Goal: Task Accomplishment & Management: Manage account settings

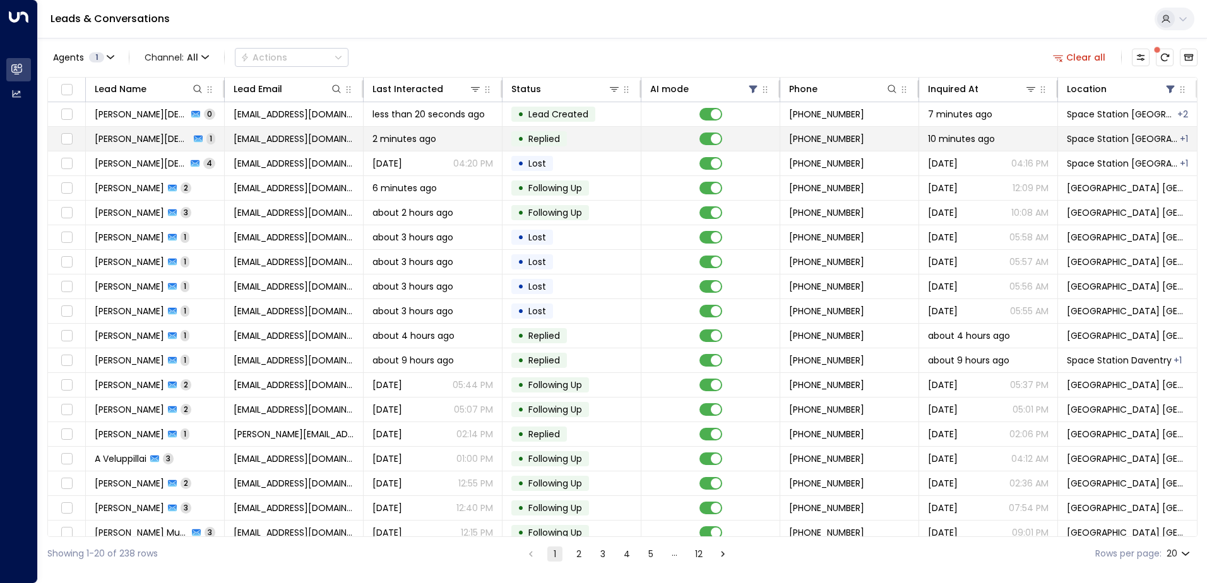
click at [591, 136] on td "• Replied" at bounding box center [572, 139] width 139 height 24
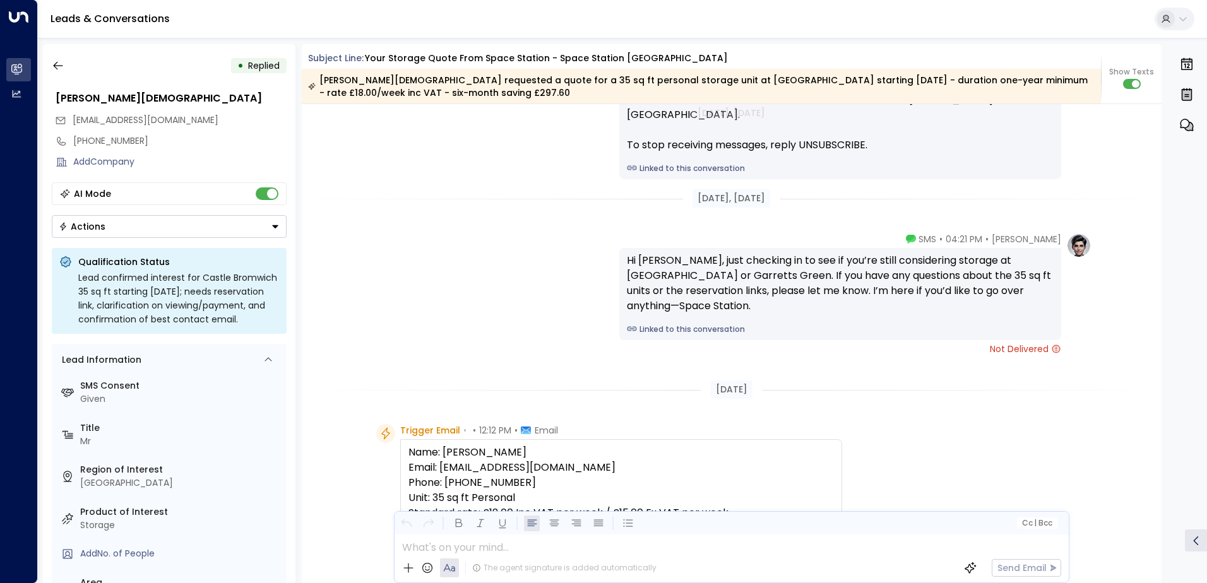
scroll to position [442, 0]
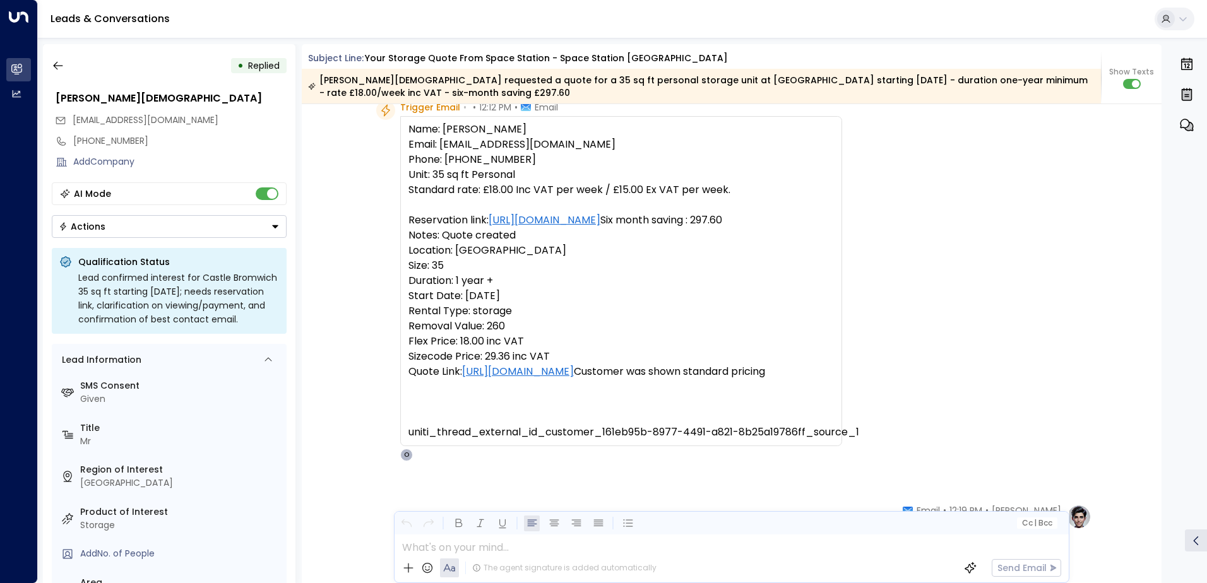
click at [183, 230] on button "Actions" at bounding box center [169, 226] width 235 height 23
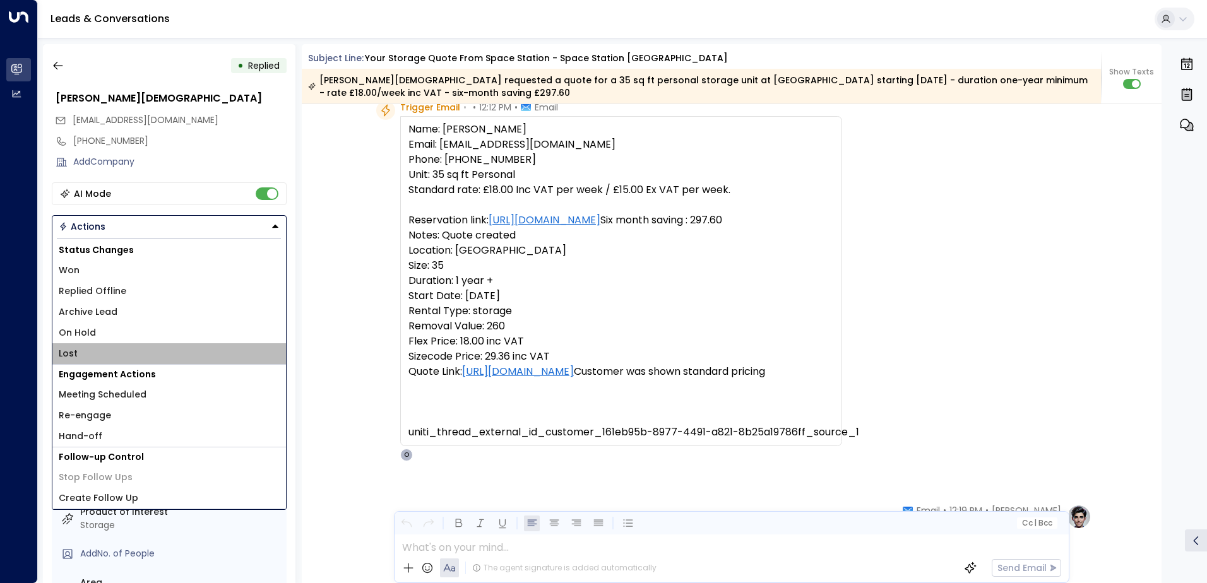
click at [105, 357] on li "Lost" at bounding box center [169, 353] width 234 height 21
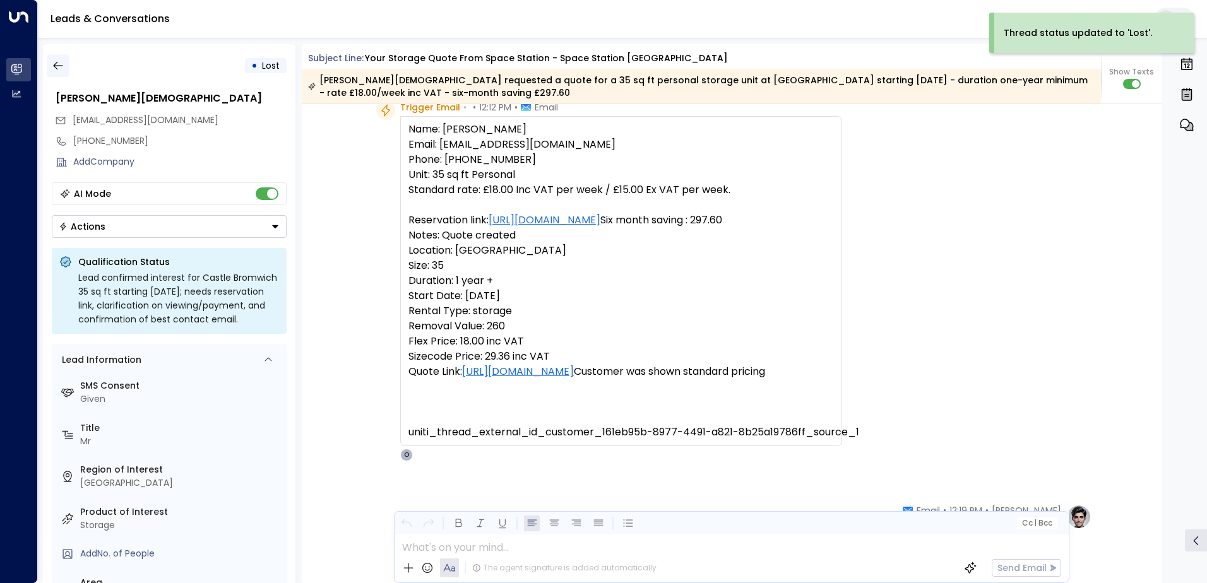
click at [63, 66] on icon "button" at bounding box center [58, 65] width 13 height 13
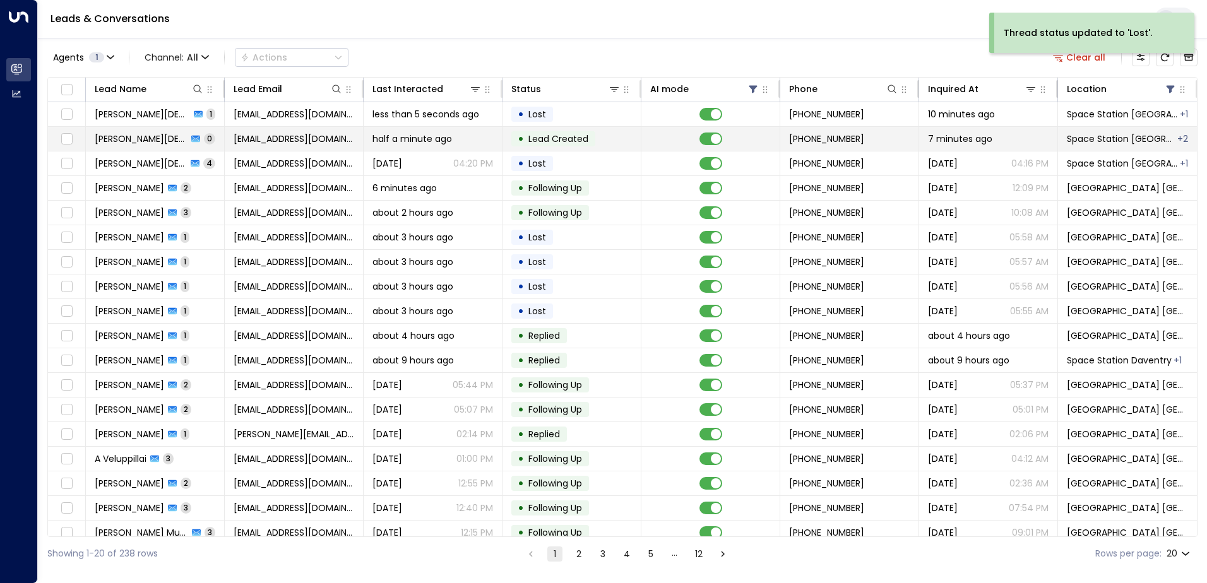
click at [308, 129] on td "[EMAIL_ADDRESS][DOMAIN_NAME]" at bounding box center [294, 139] width 139 height 24
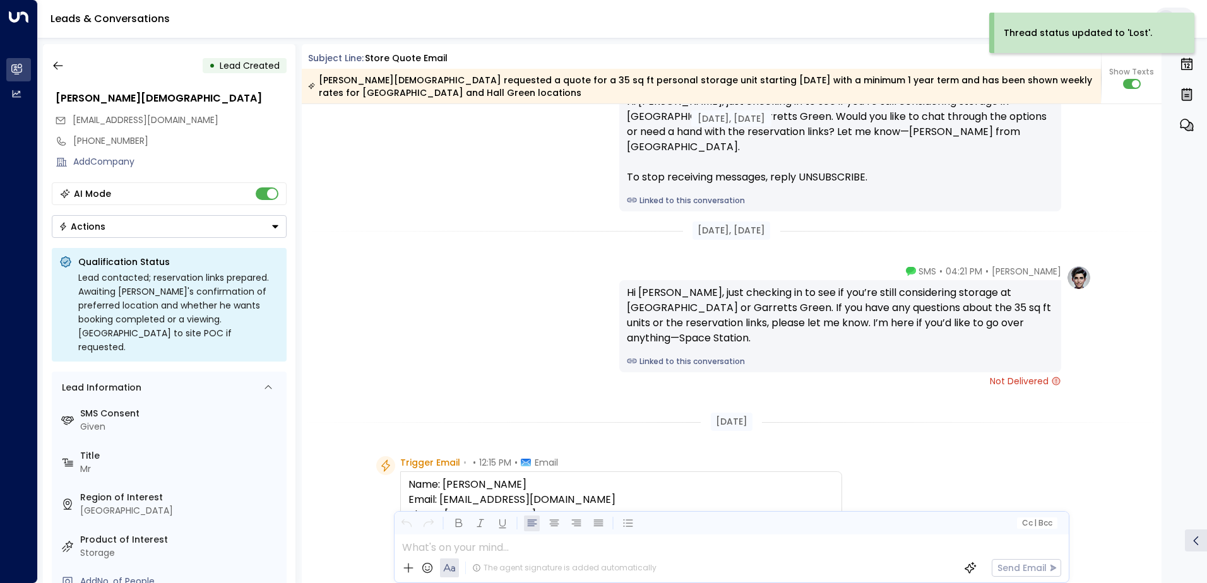
scroll to position [81, 0]
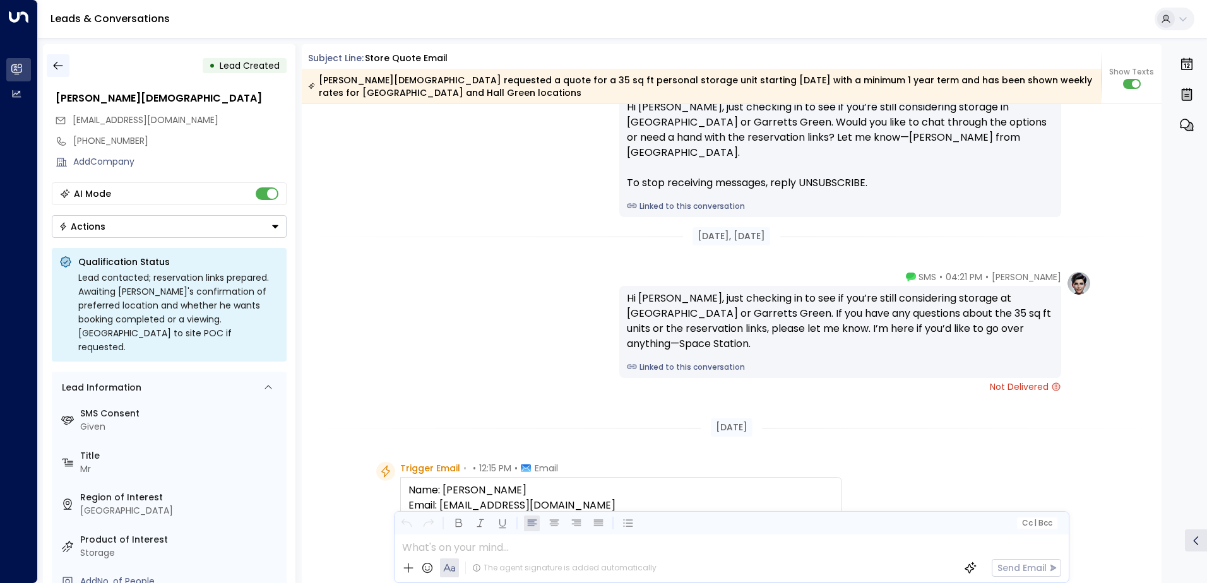
click at [64, 64] on button "button" at bounding box center [58, 65] width 23 height 23
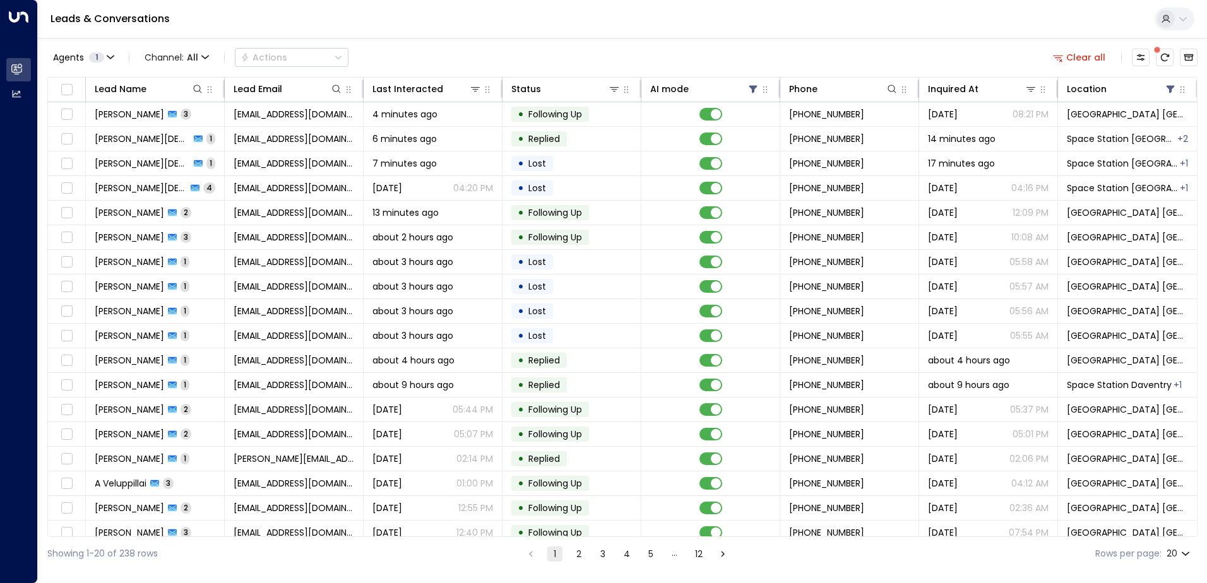
click at [1162, 66] on div "Clear all" at bounding box center [1123, 57] width 150 height 25
click at [1162, 63] on button "There are new threads available. Refresh the grid to view the latest updates." at bounding box center [1165, 58] width 18 height 18
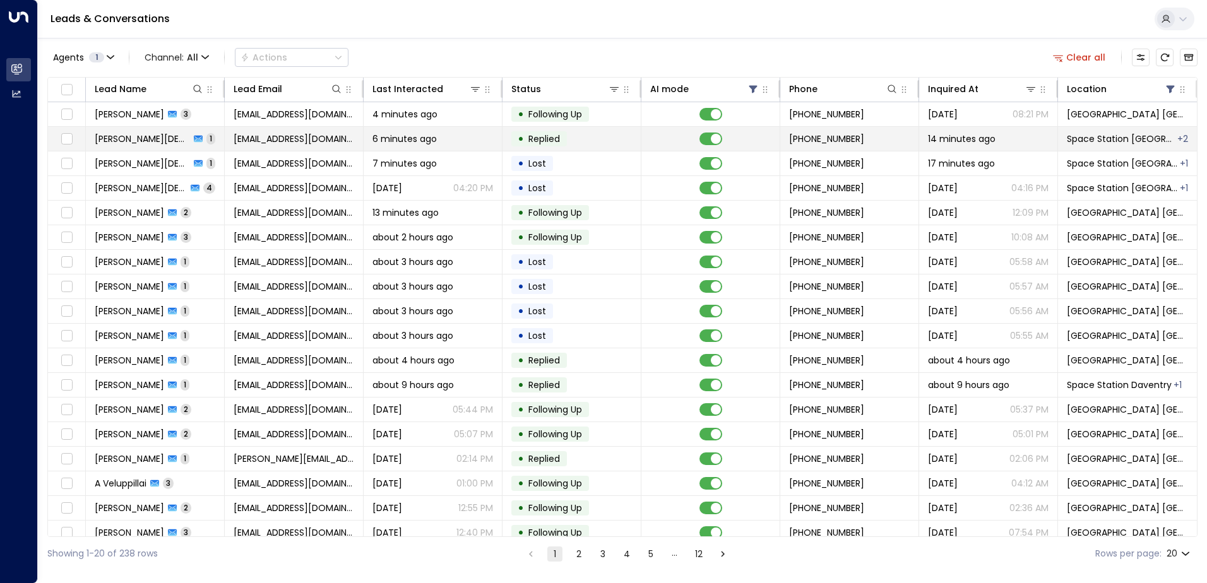
click at [420, 138] on span "6 minutes ago" at bounding box center [404, 139] width 64 height 13
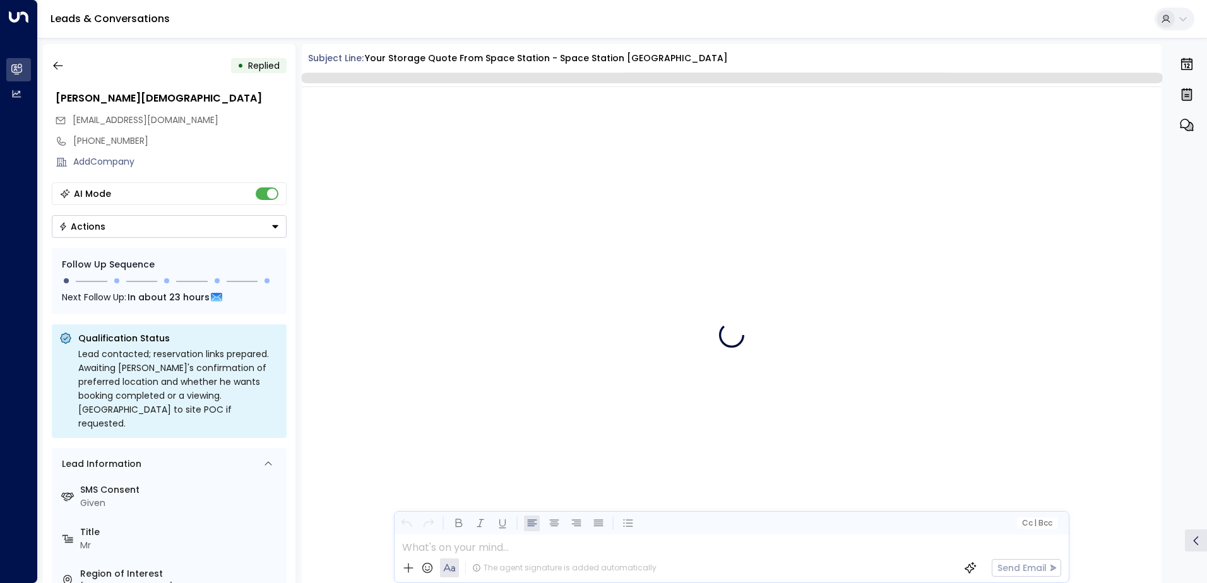
scroll to position [1662, 0]
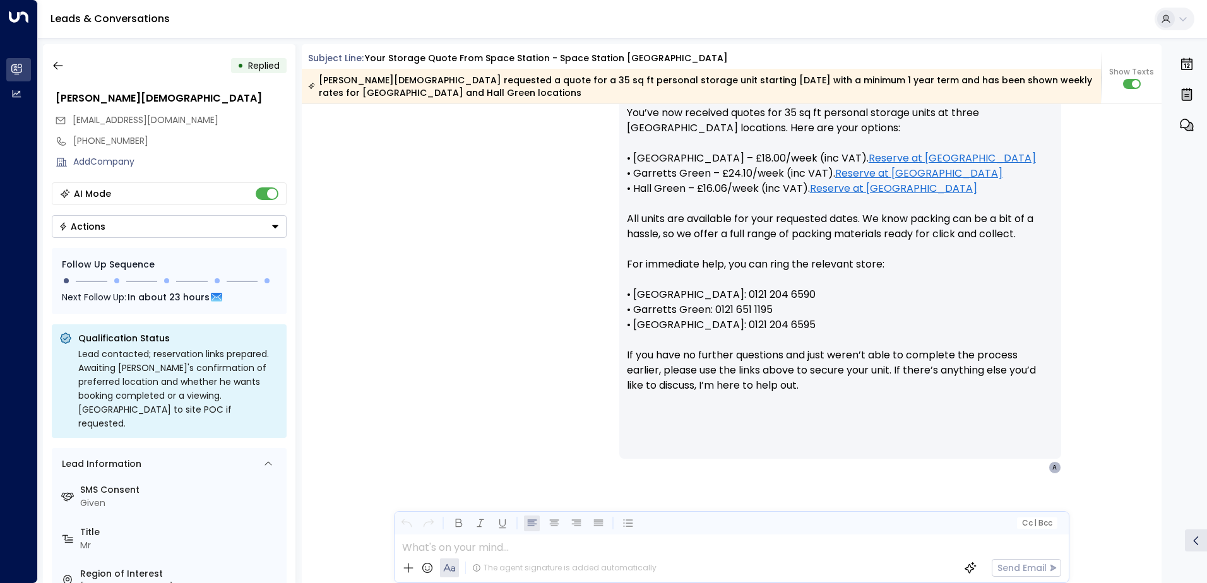
click at [155, 227] on button "Actions" at bounding box center [169, 226] width 235 height 23
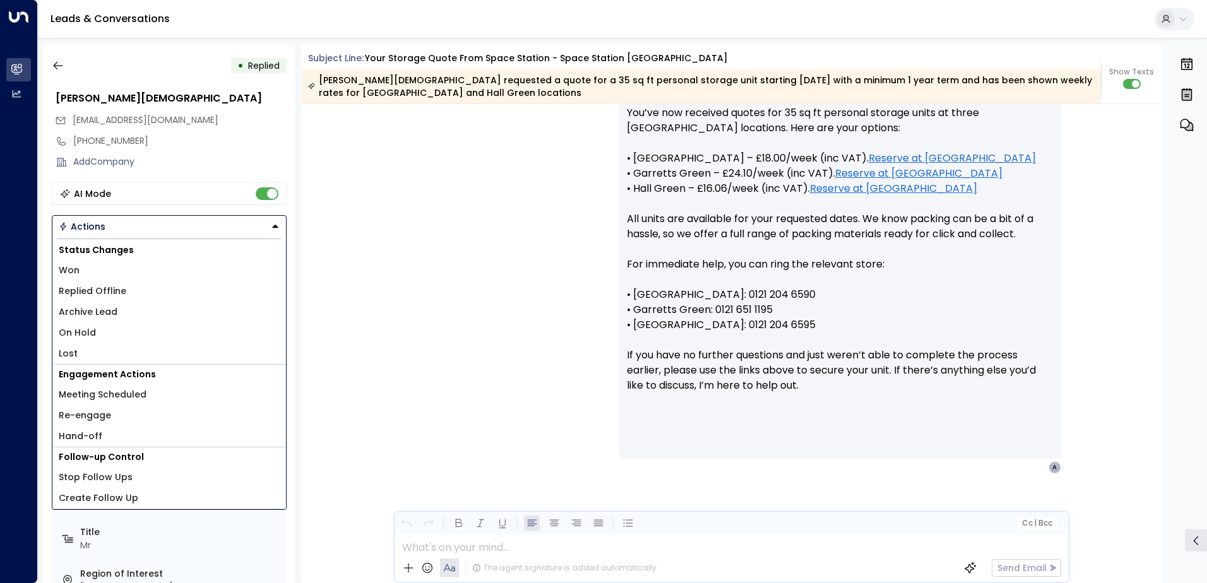
click at [84, 349] on li "Lost" at bounding box center [169, 353] width 234 height 21
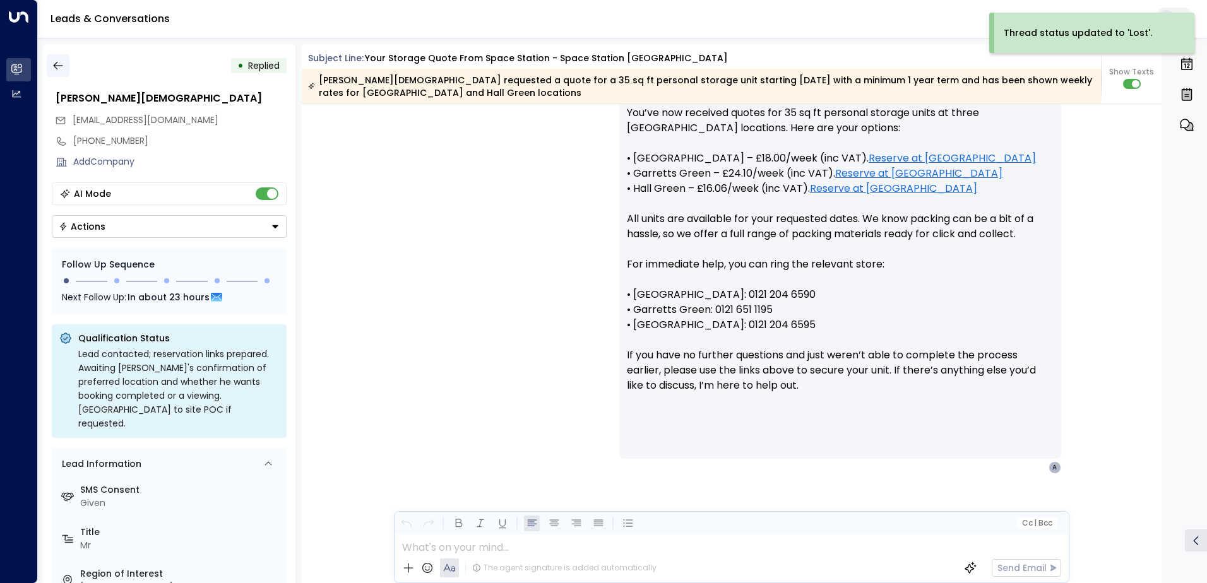
click at [64, 73] on button "button" at bounding box center [58, 65] width 23 height 23
